Goal: Transaction & Acquisition: Obtain resource

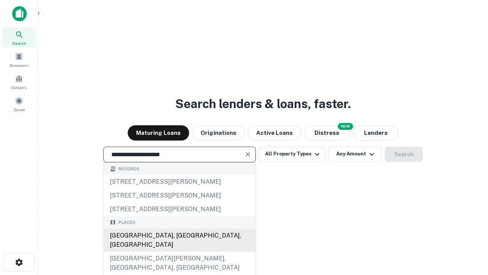
click at [179, 251] on div "[GEOGRAPHIC_DATA], [GEOGRAPHIC_DATA], [GEOGRAPHIC_DATA]" at bounding box center [180, 239] width 152 height 23
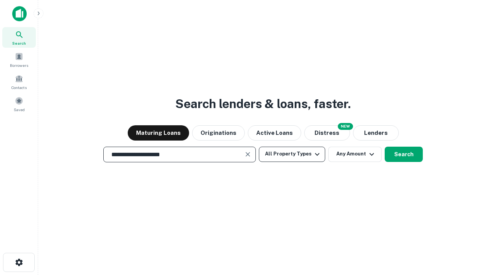
type input "**********"
click at [292, 154] on button "All Property Types" at bounding box center [292, 153] width 66 height 15
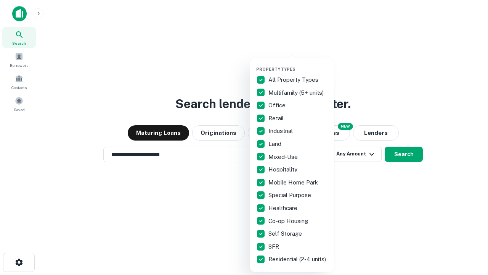
click at [298, 64] on button "button" at bounding box center [298, 64] width 84 height 0
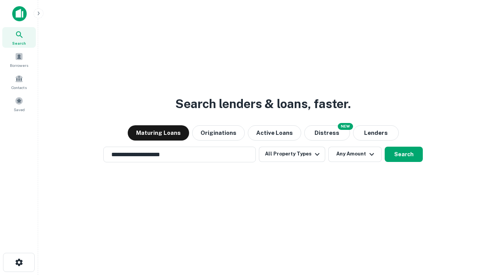
scroll to position [12, 0]
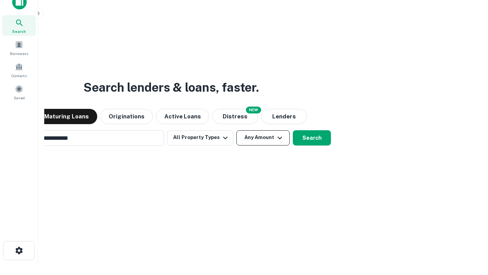
click at [236, 130] on button "Any Amount" at bounding box center [262, 137] width 53 height 15
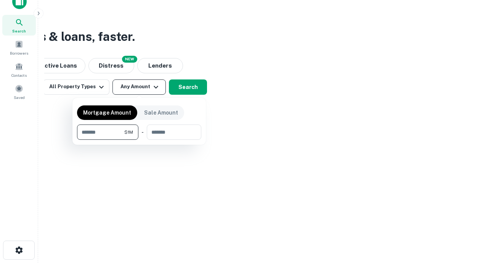
type input "*******"
click at [139, 140] on button "button" at bounding box center [139, 140] width 124 height 0
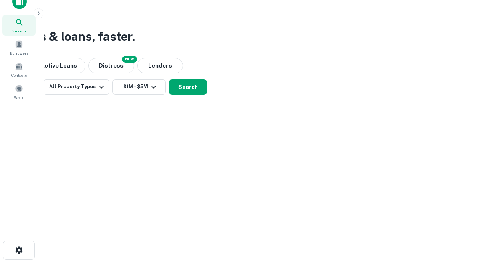
scroll to position [5, 141]
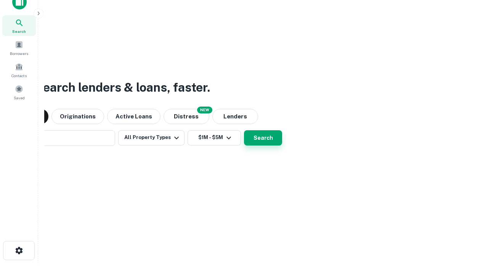
click at [244, 130] on button "Search" at bounding box center [263, 137] width 38 height 15
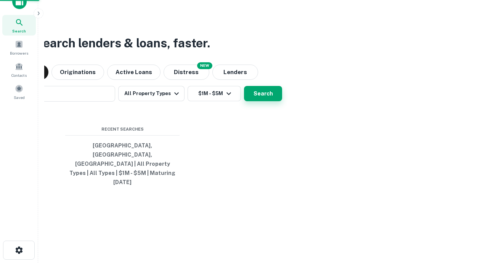
scroll to position [20, 216]
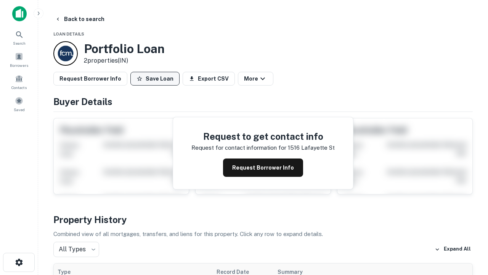
click at [155, 79] on button "Save Loan" at bounding box center [154, 79] width 49 height 14
click at [157, 79] on button "Loan Saved" at bounding box center [156, 79] width 53 height 14
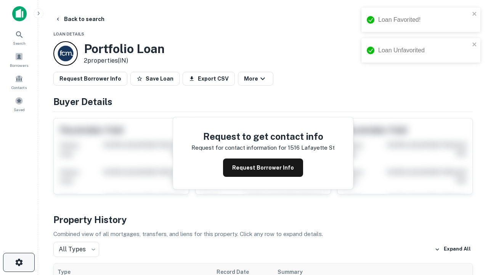
click at [19, 262] on icon "button" at bounding box center [18, 261] width 9 height 9
